Goal: Task Accomplishment & Management: Manage account settings

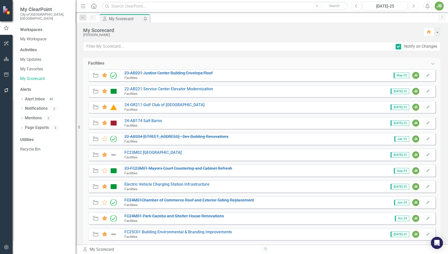
click at [412, 8] on icon "Next" at bounding box center [413, 6] width 3 height 5
click at [169, 89] on link "22-AB221 Service Center Elevator Modernization" at bounding box center [168, 88] width 89 height 5
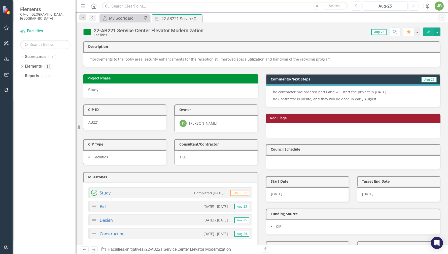
click at [381, 98] on p "The Contractor is onsite, and they will be done in early August." at bounding box center [353, 98] width 164 height 6
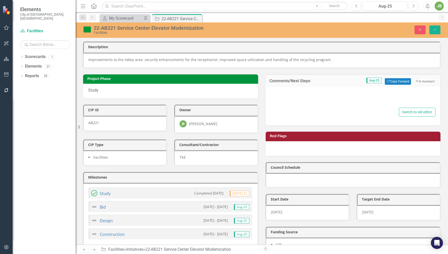
type textarea "<p>The contractor has ordered parts and will start the project in [DATE].</p> <…"
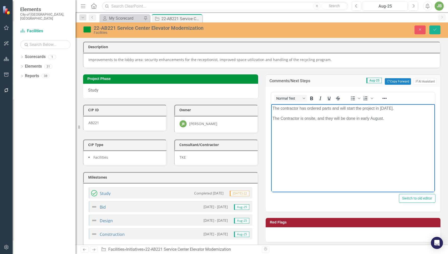
click at [392, 119] on p "The Contractor is onsite, and they will be done in early August." at bounding box center [352, 118] width 161 height 6
click at [363, 129] on p "Elevator inspection will be [DATE]" at bounding box center [352, 128] width 161 height 6
click at [434, 27] on button "Save" at bounding box center [434, 29] width 11 height 9
